Goal: Information Seeking & Learning: Learn about a topic

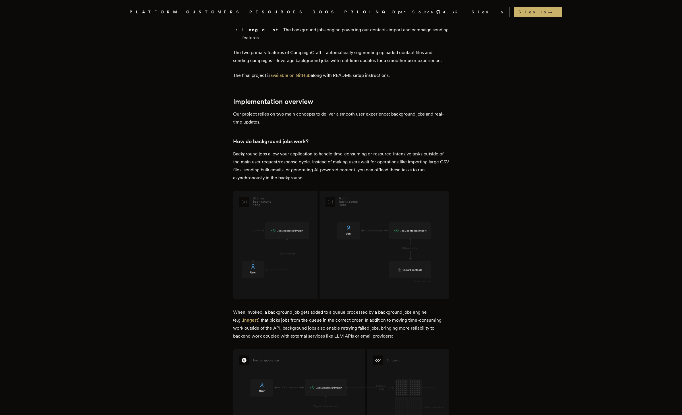
scroll to position [533, 0]
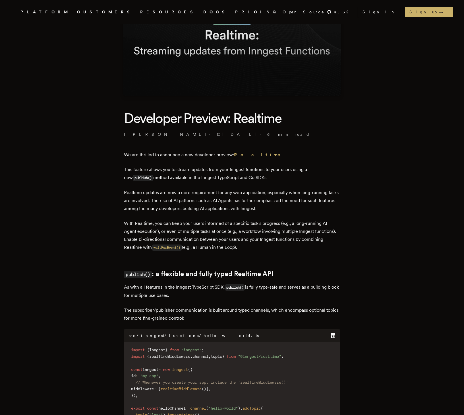
scroll to position [76, 0]
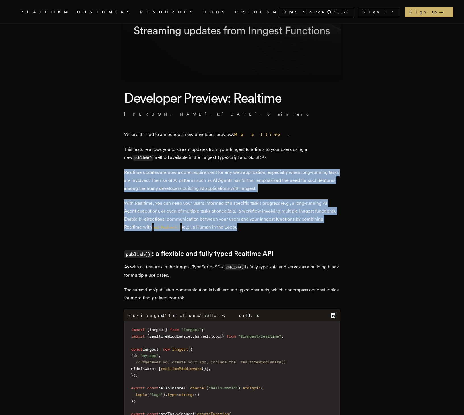
drag, startPoint x: 274, startPoint y: 166, endPoint x: 262, endPoint y: 230, distance: 65.4
click at [262, 230] on p "With Realtime, you can keep your users informed of a specific task's progress (…" at bounding box center [232, 215] width 216 height 32
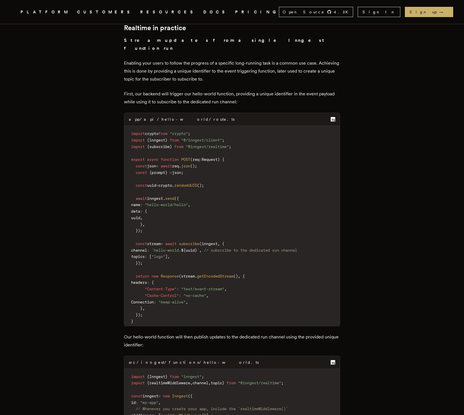
scroll to position [880, 0]
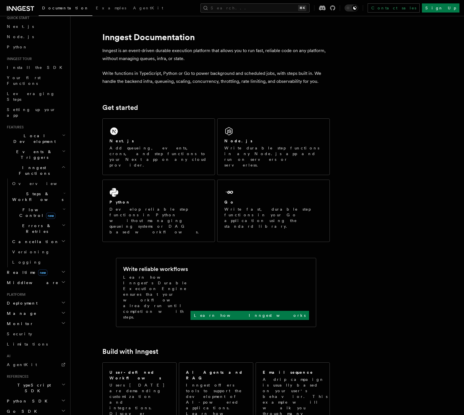
scroll to position [40, 0]
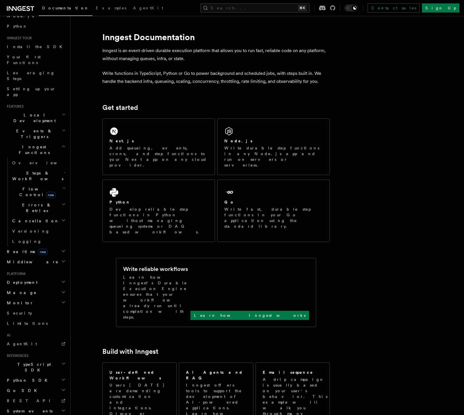
click at [17, 249] on span "Realtime new" at bounding box center [26, 252] width 43 height 6
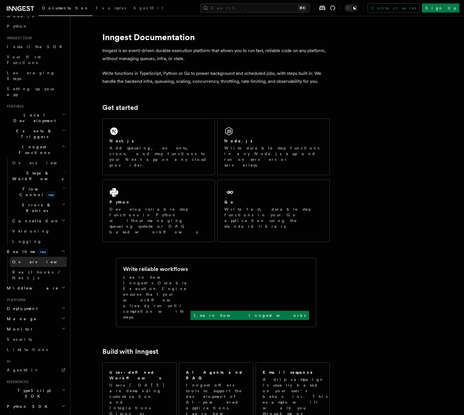
click at [26, 259] on span "Overview" at bounding box center [41, 261] width 59 height 5
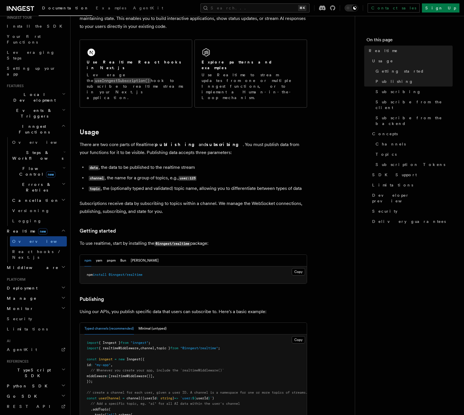
scroll to position [122, 0]
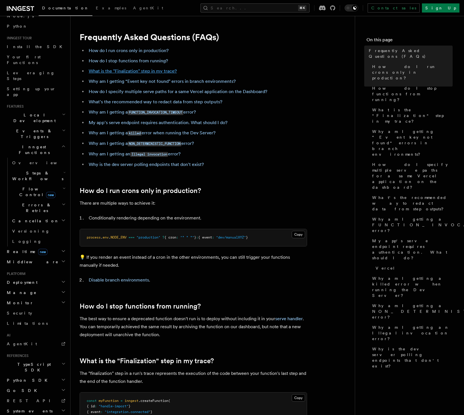
click at [134, 72] on link "What is the "Finalization" step in my trace?" at bounding box center [133, 70] width 88 height 5
click at [24, 321] on span "Limitations" at bounding box center [27, 323] width 41 height 5
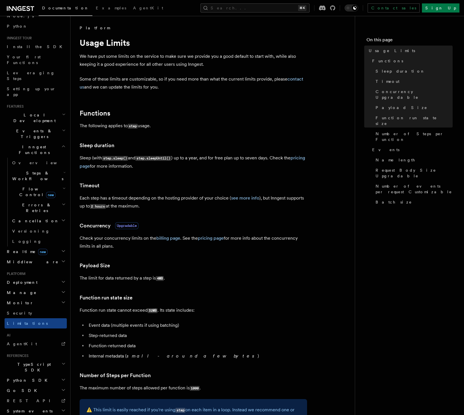
click at [18, 249] on span "Realtime new" at bounding box center [26, 252] width 43 height 6
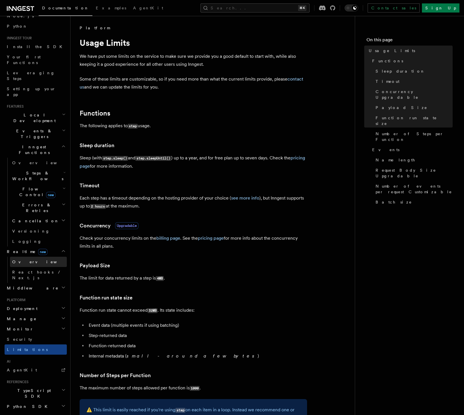
click at [23, 259] on span "Overview" at bounding box center [41, 261] width 59 height 5
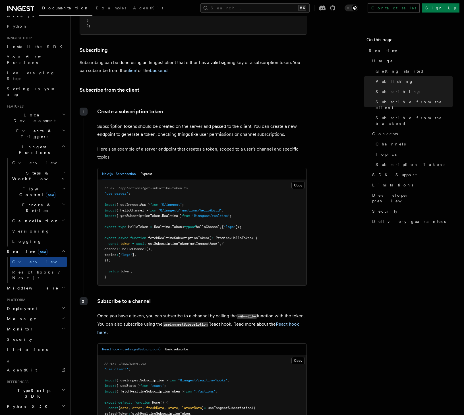
scroll to position [668, 0]
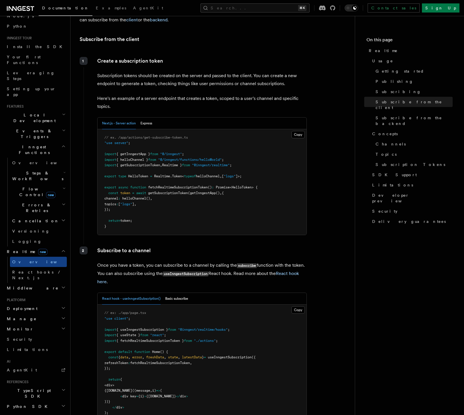
click at [214, 244] on div "Subscribe to a channel Once you have a token, you can subscribe to a channel by…" at bounding box center [196, 375] width 224 height 263
click at [213, 246] on p "Subscribe to a channel" at bounding box center [202, 250] width 210 height 8
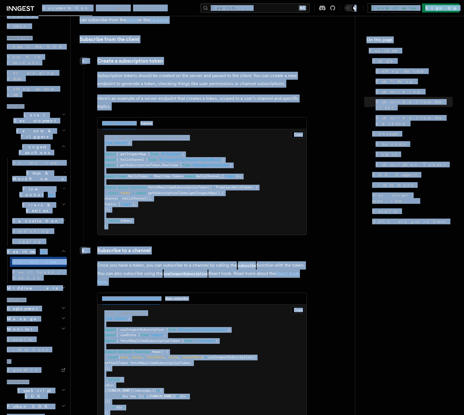
copy body "Documentation Examples AgentKit Search... ⌘K Contact sales Sign Up Search... Do…"
click at [211, 246] on p "Subscribe to a channel" at bounding box center [202, 250] width 210 height 8
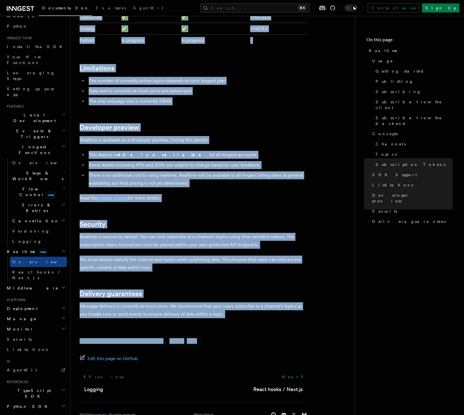
scroll to position [1751, 0]
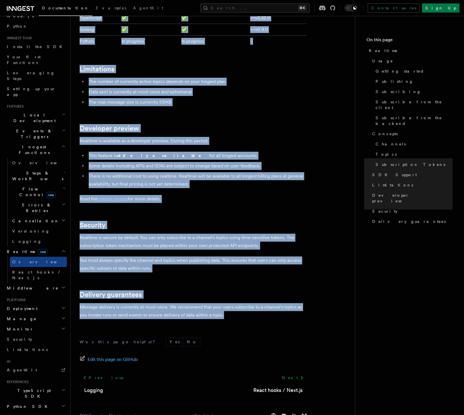
drag, startPoint x: 84, startPoint y: 40, endPoint x: 247, endPoint y: 298, distance: 306.0
copy article "ealtime TypeScript SDK v3.32.0+ Go SDK v0.9.0+ Realtime is currently in develop…"
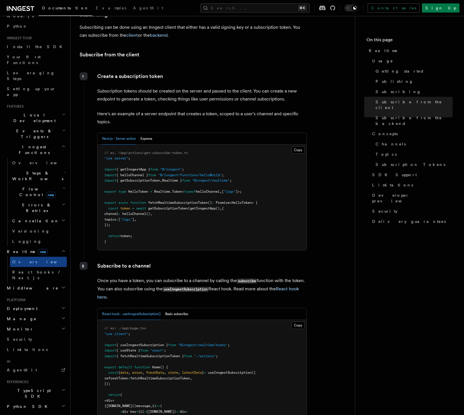
scroll to position [647, 0]
